Goal: Information Seeking & Learning: Check status

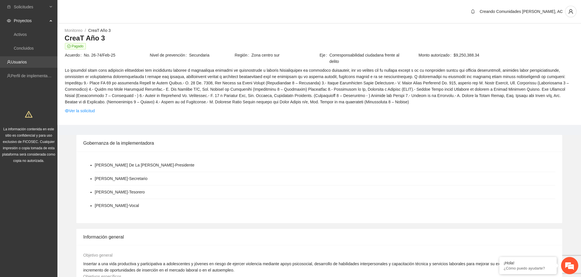
click at [22, 61] on link "Usuarios" at bounding box center [19, 62] width 16 height 5
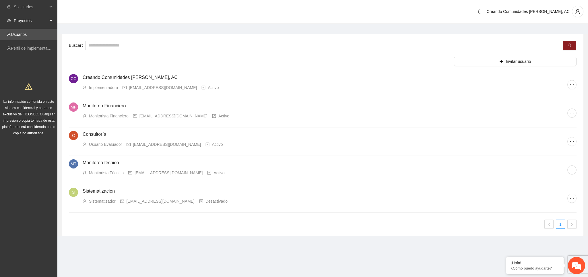
click at [26, 21] on span "Proyectos" at bounding box center [31, 20] width 34 height 11
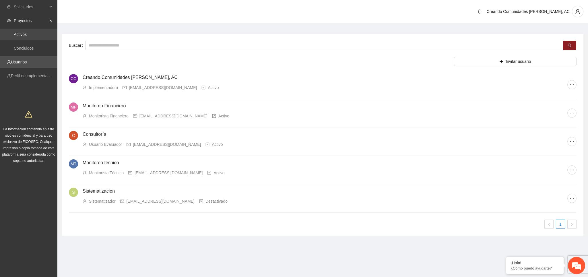
click at [25, 32] on link "Activos" at bounding box center [20, 34] width 13 height 5
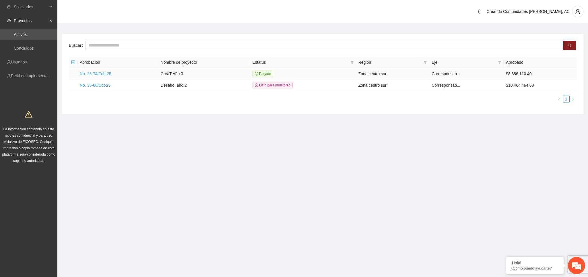
click at [95, 72] on link "No. 26-74/Feb-25" at bounding box center [96, 73] width 32 height 5
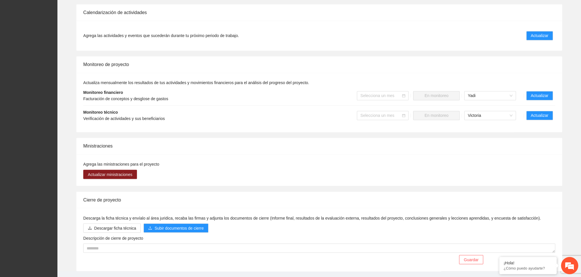
scroll to position [397, 0]
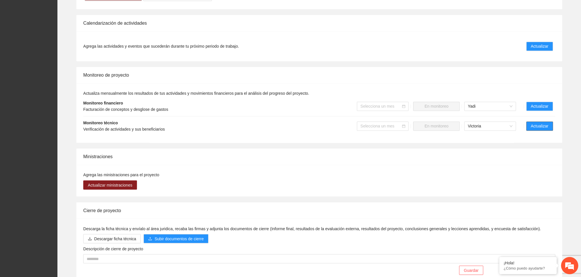
click at [540, 129] on span "Actualizar" at bounding box center [538, 126] width 17 height 6
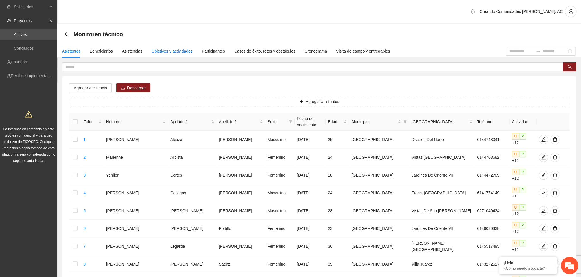
click at [177, 51] on div "Objetivos y actividades" at bounding box center [171, 51] width 41 height 6
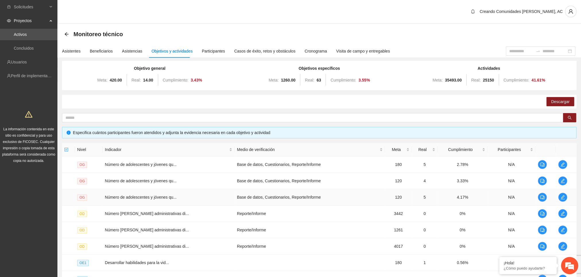
scroll to position [100, 0]
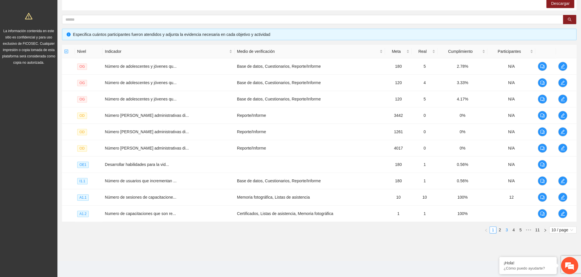
click at [505, 230] on link "3" at bounding box center [506, 230] width 6 height 6
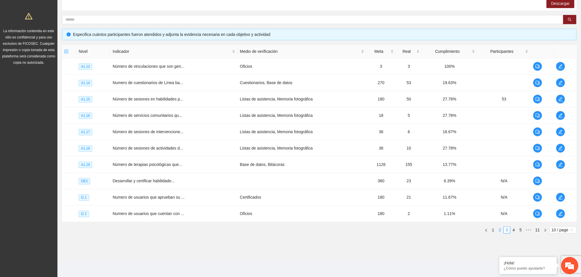
click at [498, 231] on link "2" at bounding box center [499, 230] width 6 height 6
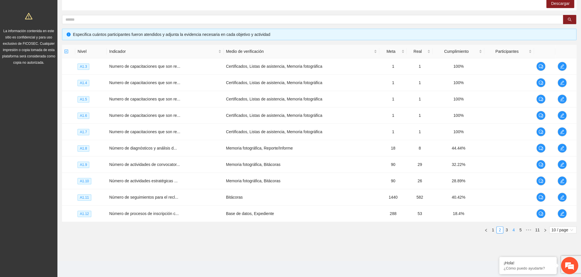
click at [514, 232] on link "4" at bounding box center [513, 230] width 6 height 6
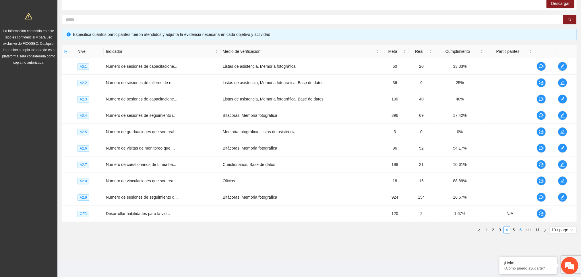
click at [518, 230] on link "6" at bounding box center [520, 230] width 6 height 6
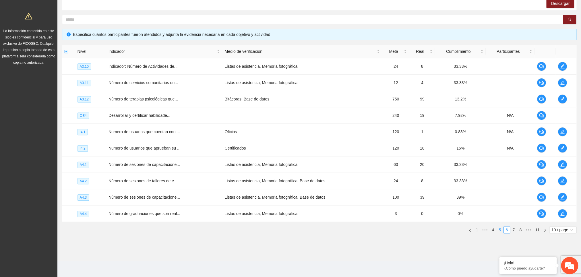
click at [500, 231] on link "5" at bounding box center [499, 230] width 6 height 6
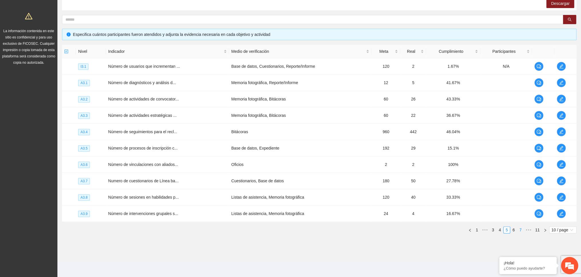
click at [519, 229] on link "7" at bounding box center [520, 230] width 6 height 6
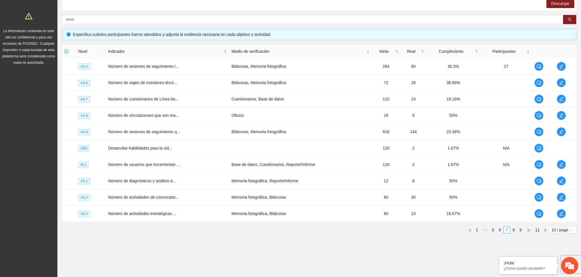
click at [527, 230] on span "•••" at bounding box center [527, 229] width 9 height 7
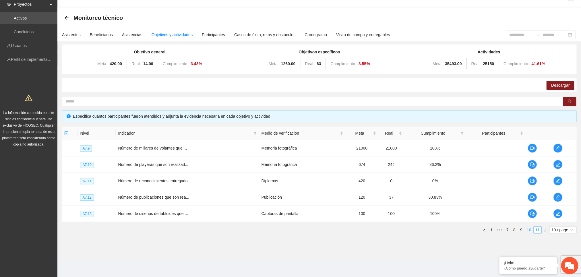
click at [524, 230] on li "10" at bounding box center [528, 229] width 9 height 7
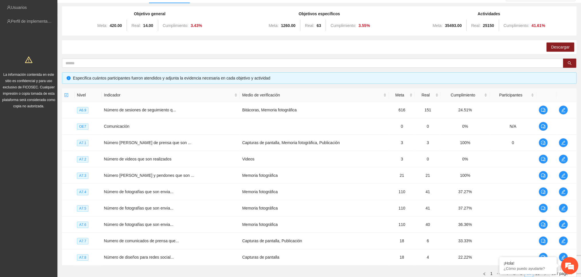
scroll to position [80, 0]
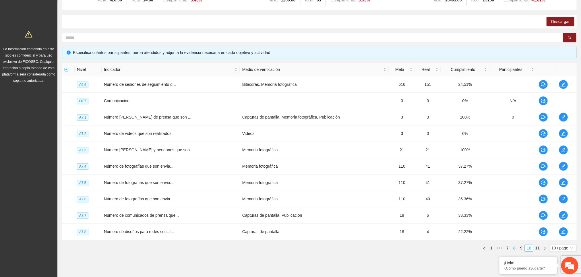
click at [515, 249] on link "8" at bounding box center [514, 248] width 6 height 6
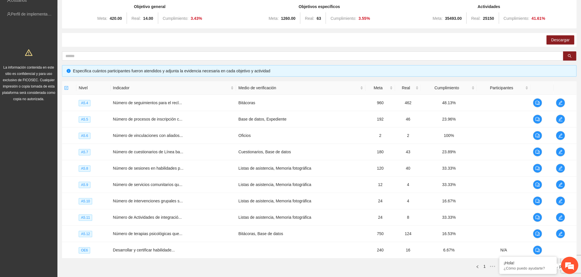
scroll to position [49, 0]
